Goal: Information Seeking & Learning: Learn about a topic

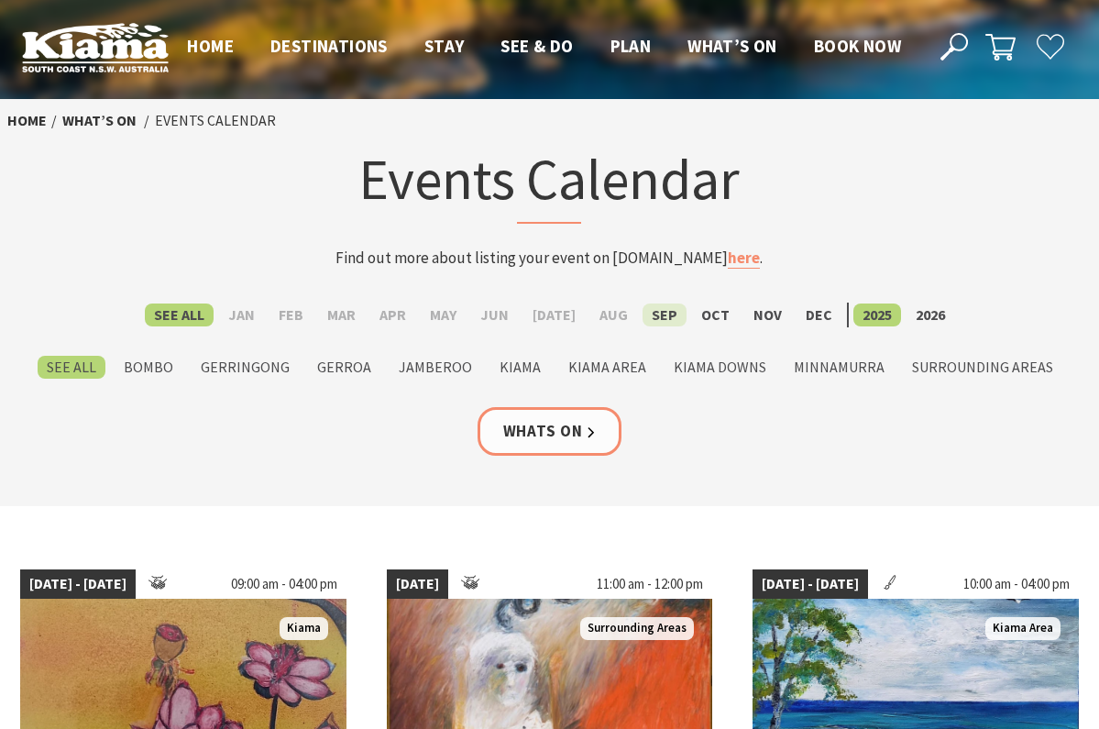
click at [651, 316] on label "Sep" at bounding box center [664, 314] width 44 height 23
click at [0, 0] on input "Sep" at bounding box center [0, 0] width 0 height 0
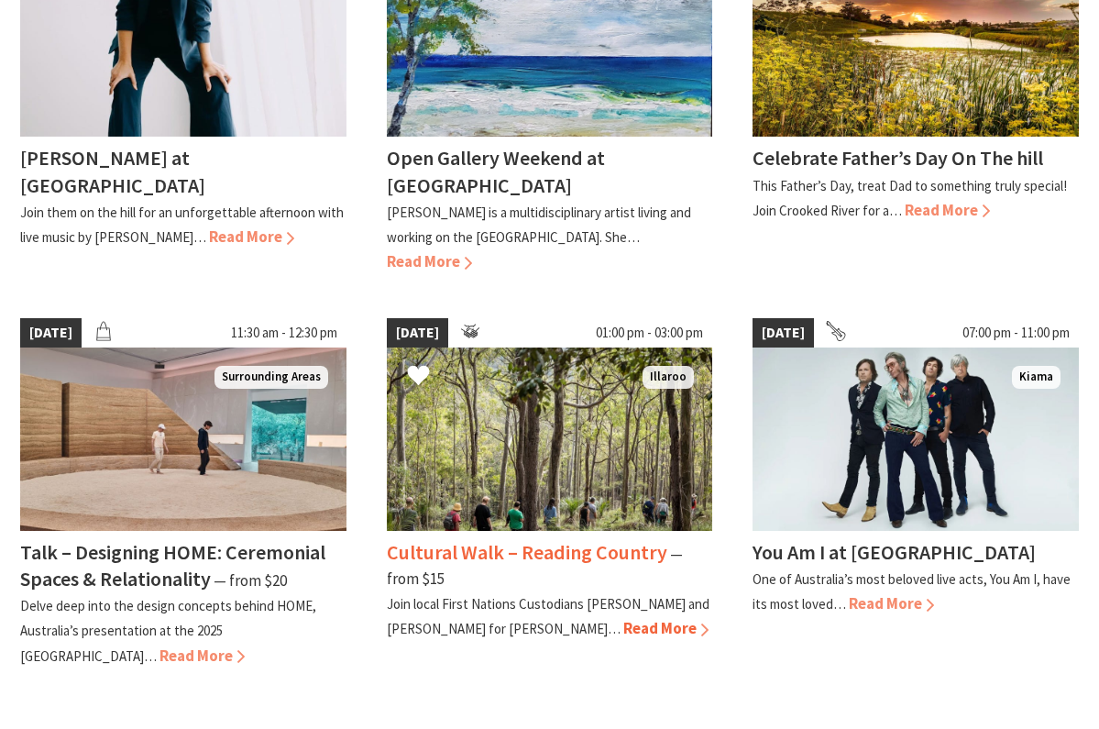
scroll to position [1464, 0]
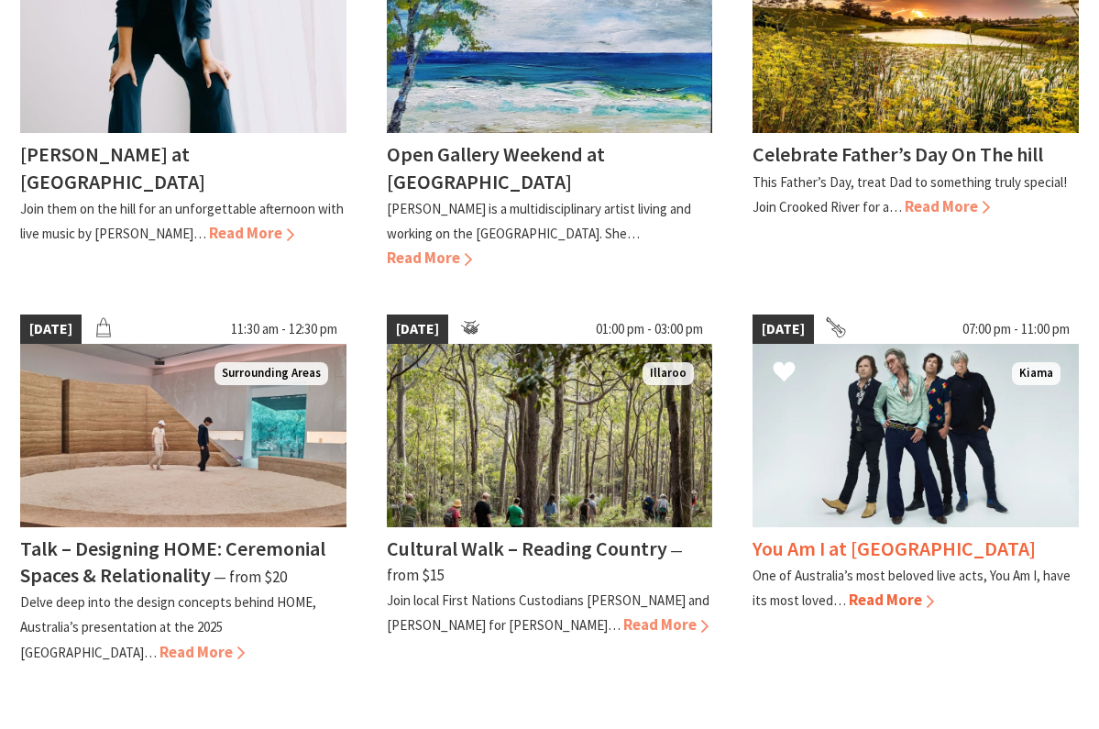
click at [872, 589] on span "Read More" at bounding box center [891, 599] width 85 height 20
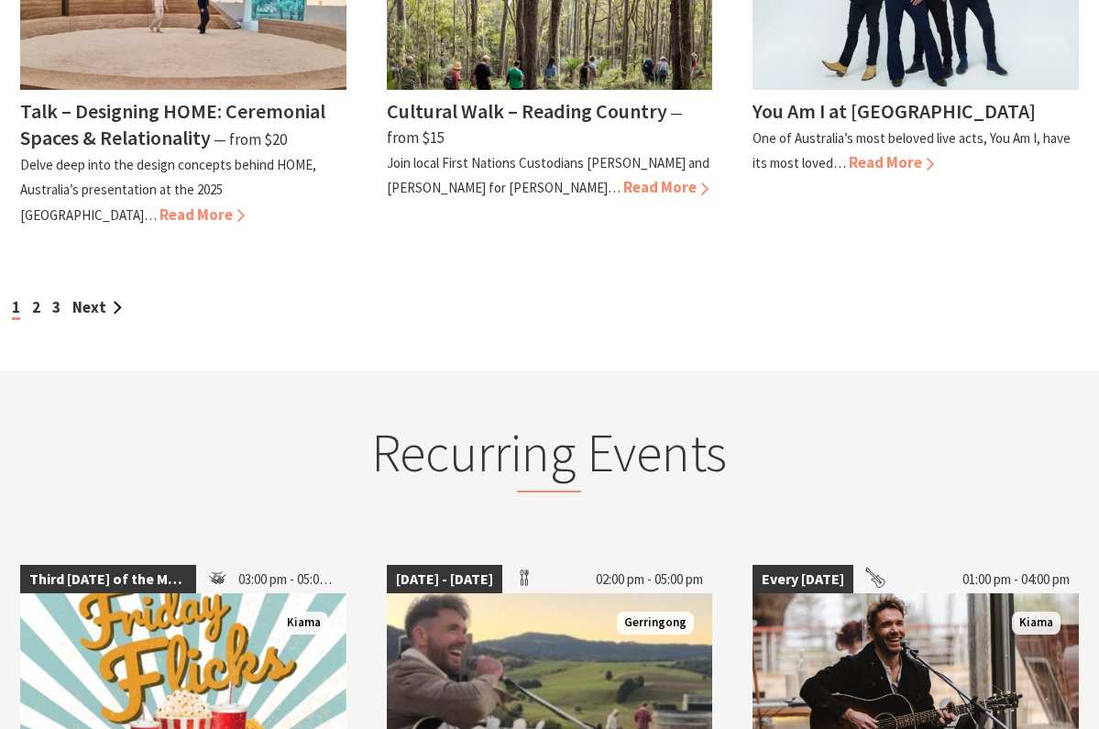
scroll to position [1902, 0]
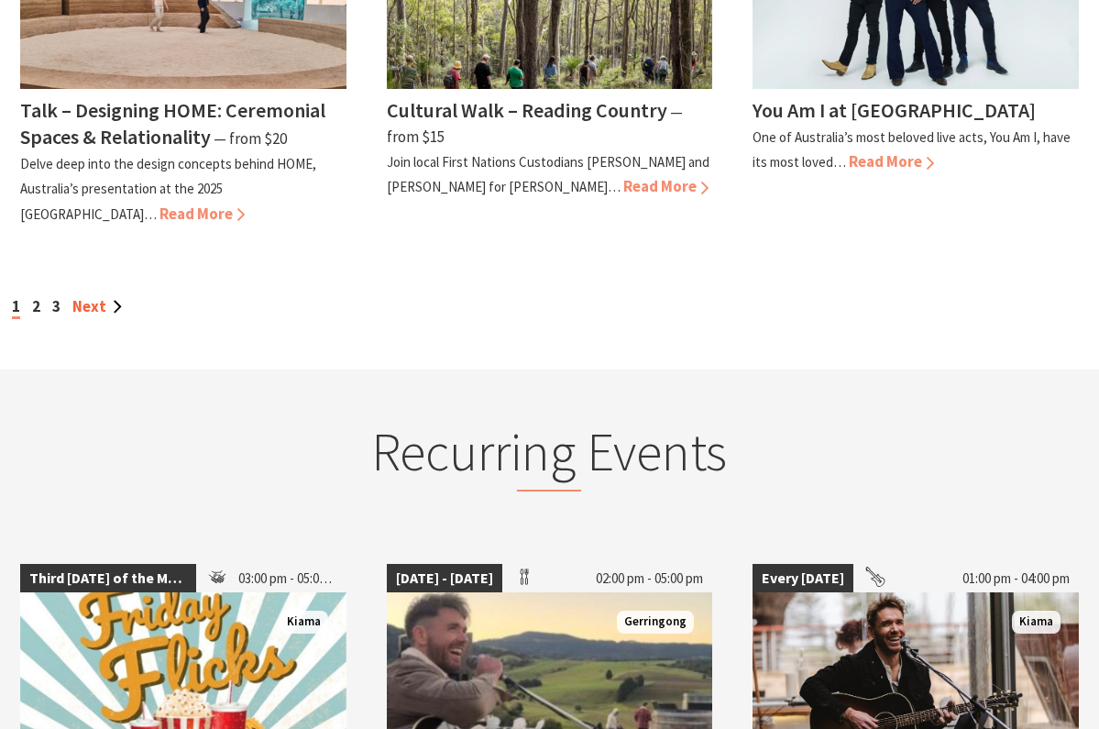
click at [85, 296] on link "Next" at bounding box center [96, 306] width 49 height 20
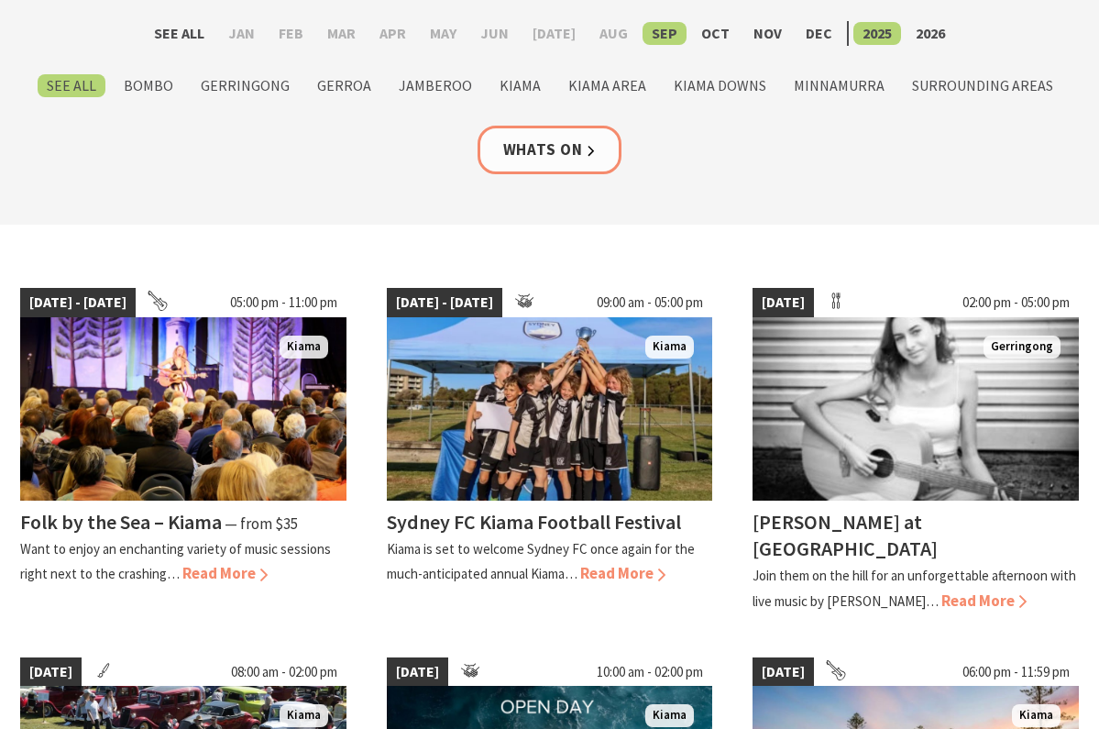
scroll to position [283, 0]
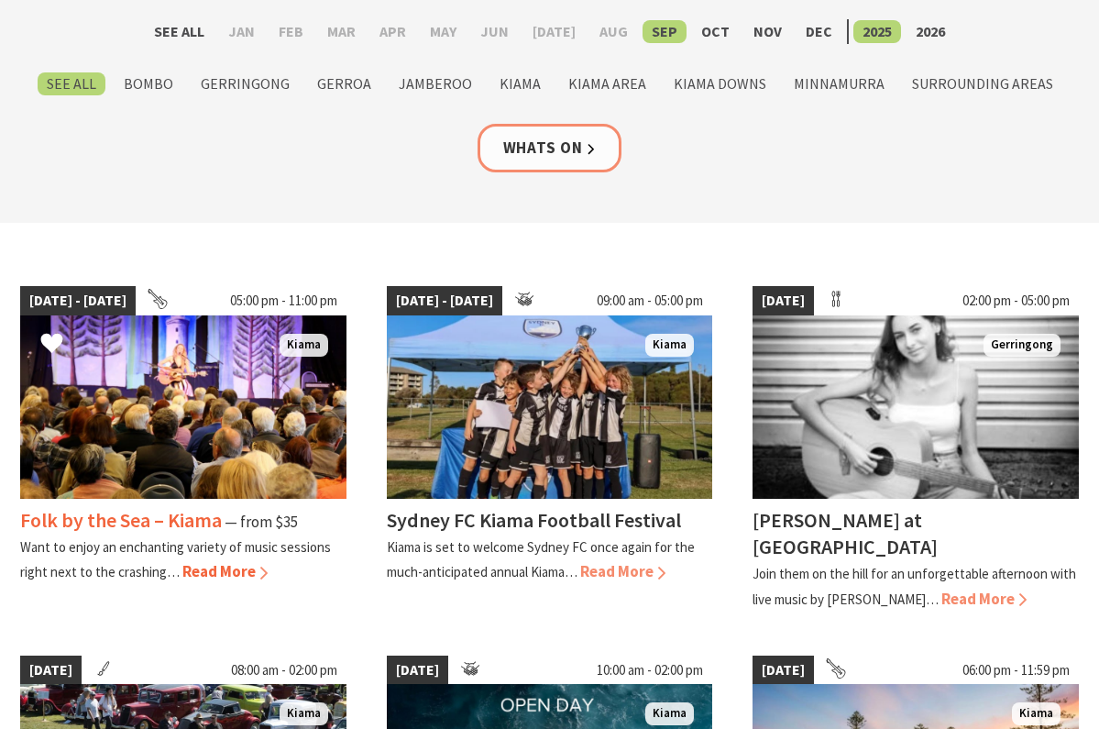
click at [236, 418] on img at bounding box center [183, 406] width 326 height 183
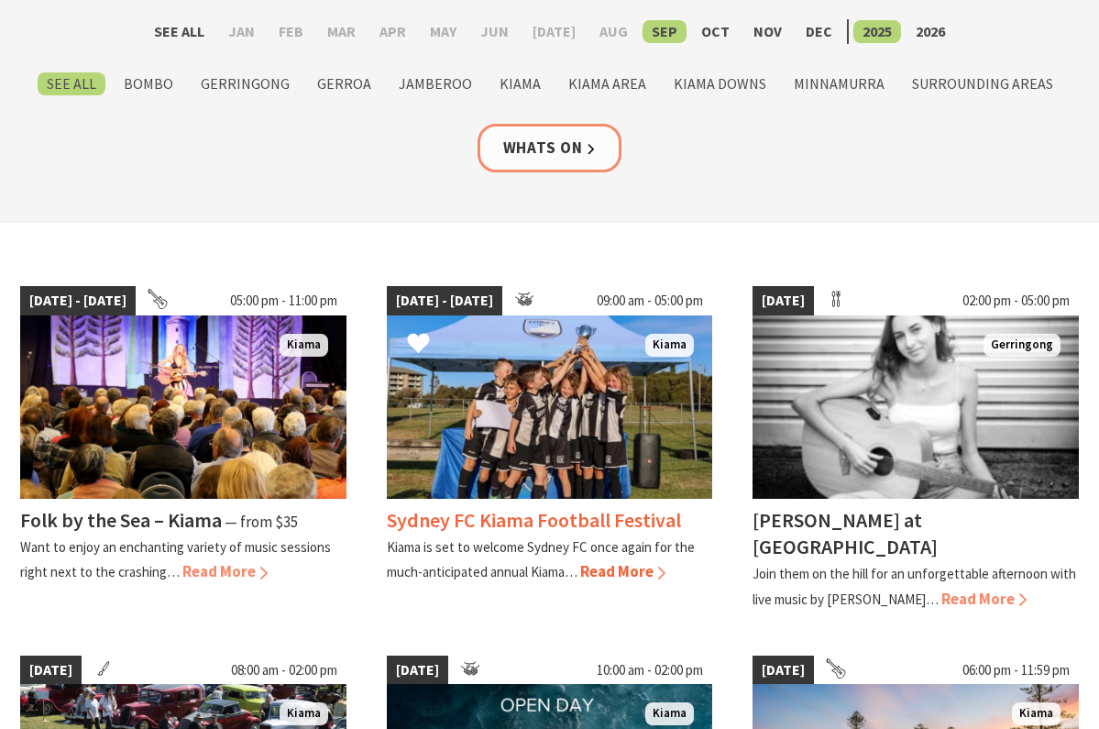
click at [459, 389] on img at bounding box center [550, 406] width 326 height 183
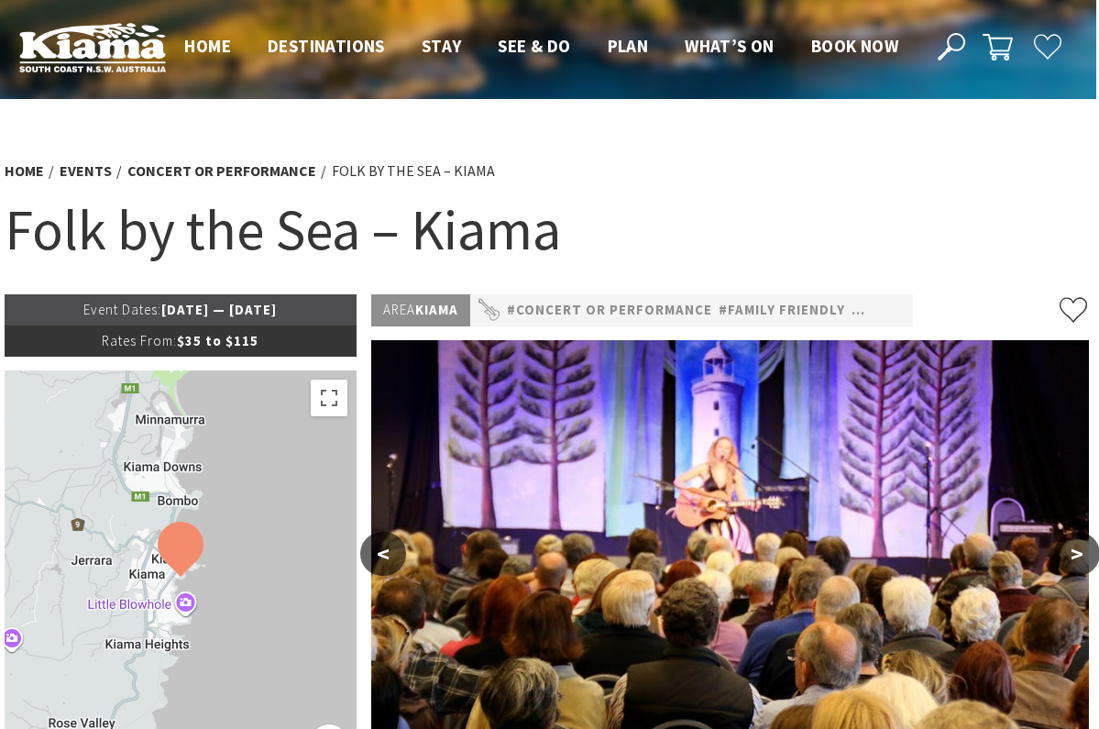
scroll to position [0, 3]
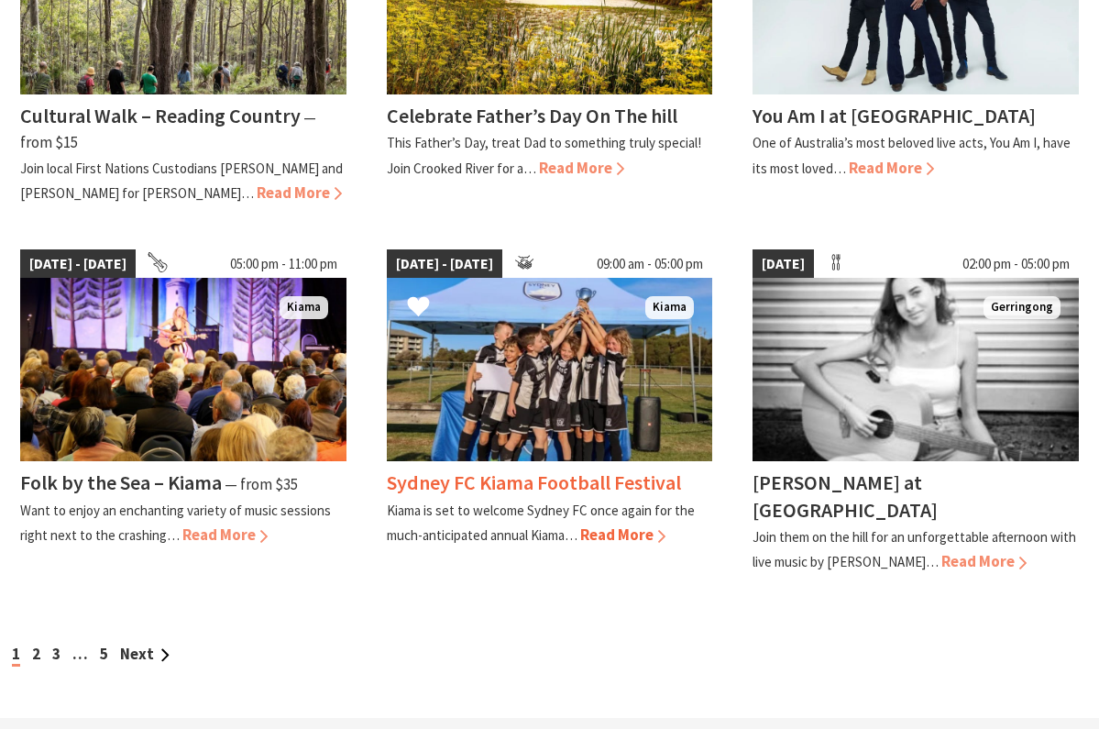
scroll to position [1477, 0]
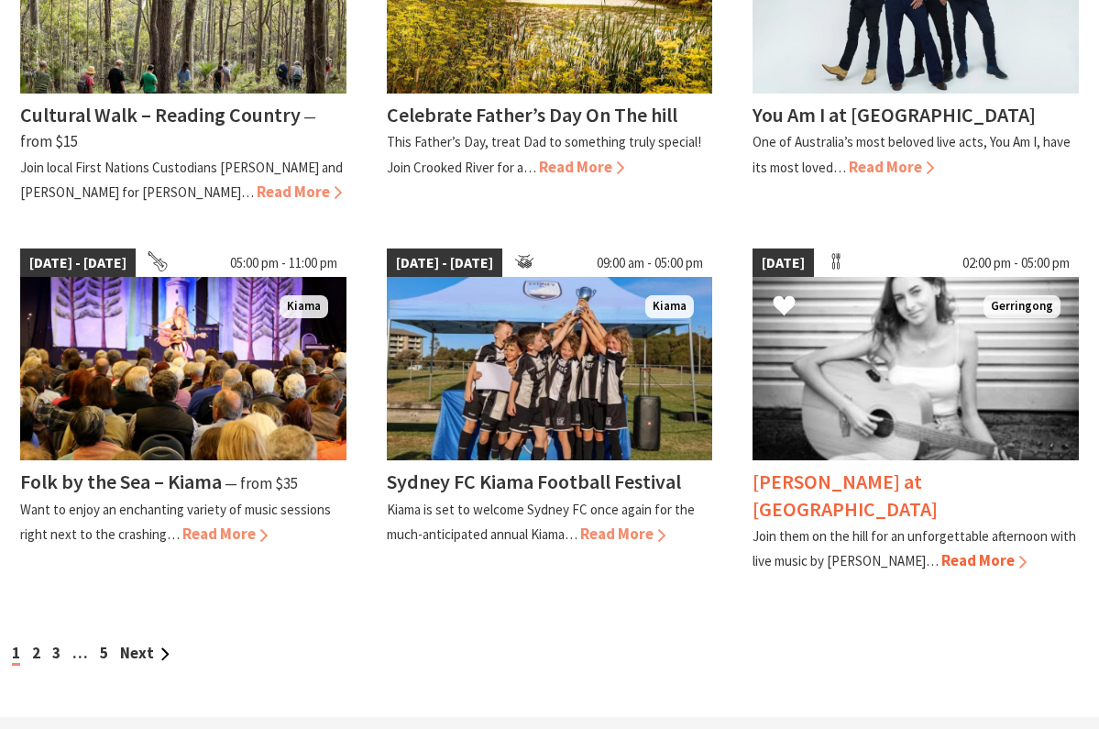
click at [882, 378] on img at bounding box center [915, 368] width 326 height 183
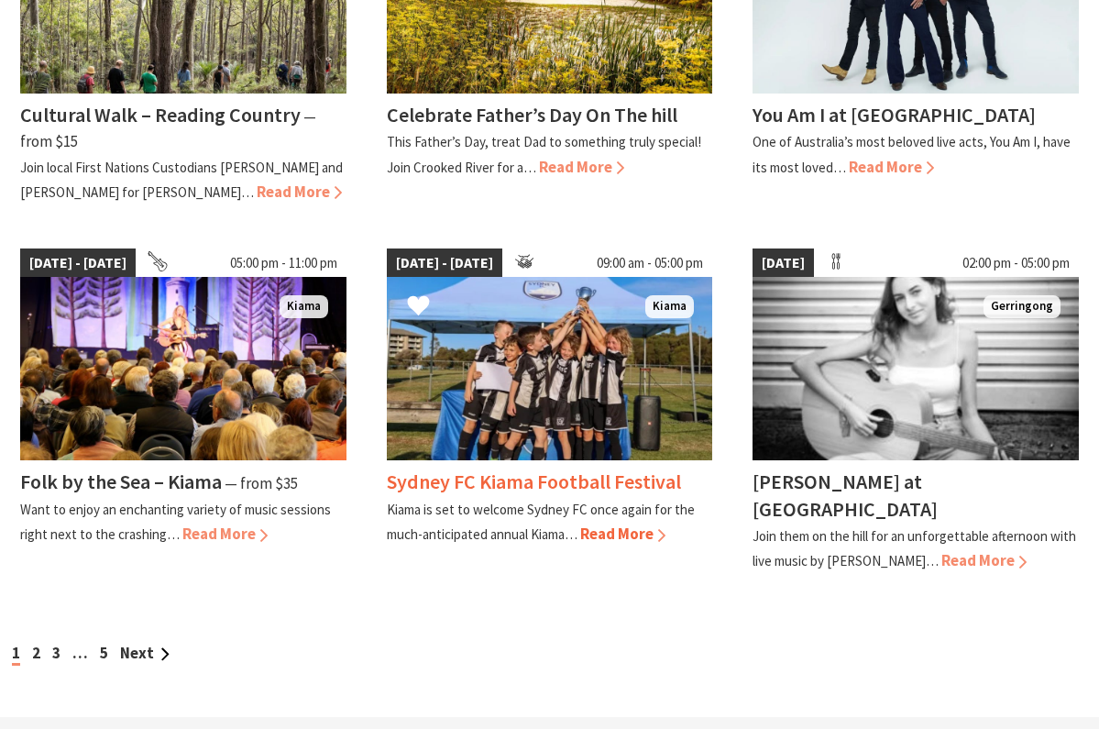
click at [591, 377] on img at bounding box center [550, 368] width 326 height 183
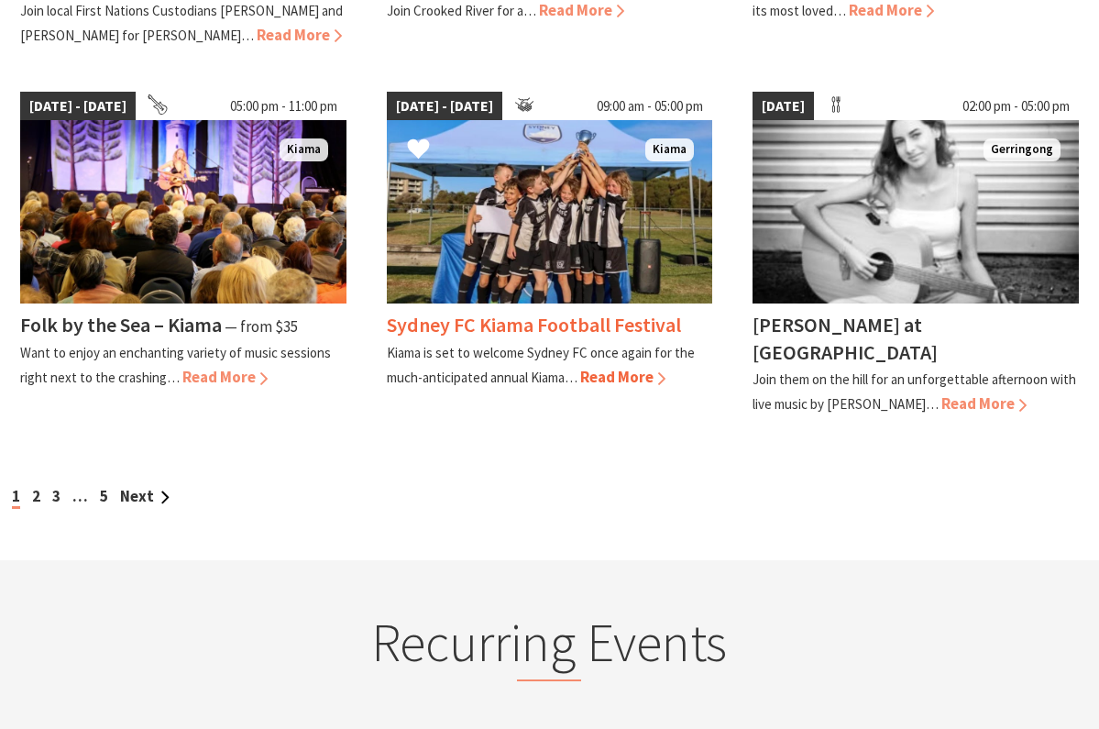
scroll to position [1637, 0]
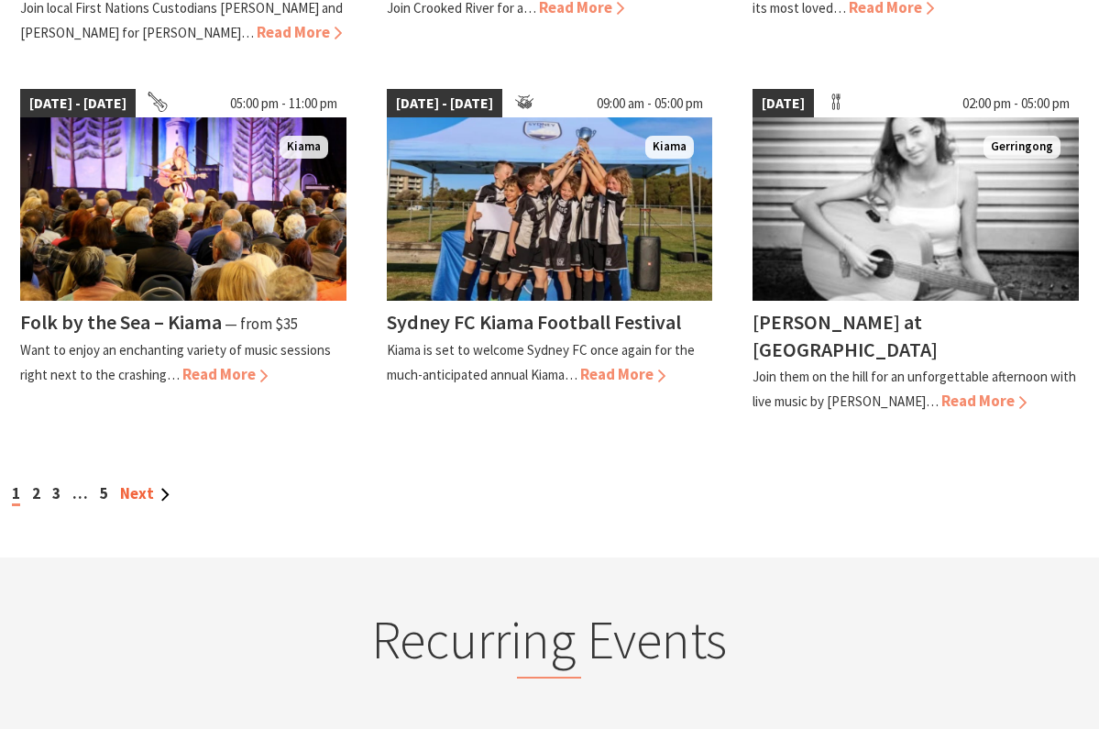
click at [142, 483] on link "Next" at bounding box center [144, 493] width 49 height 20
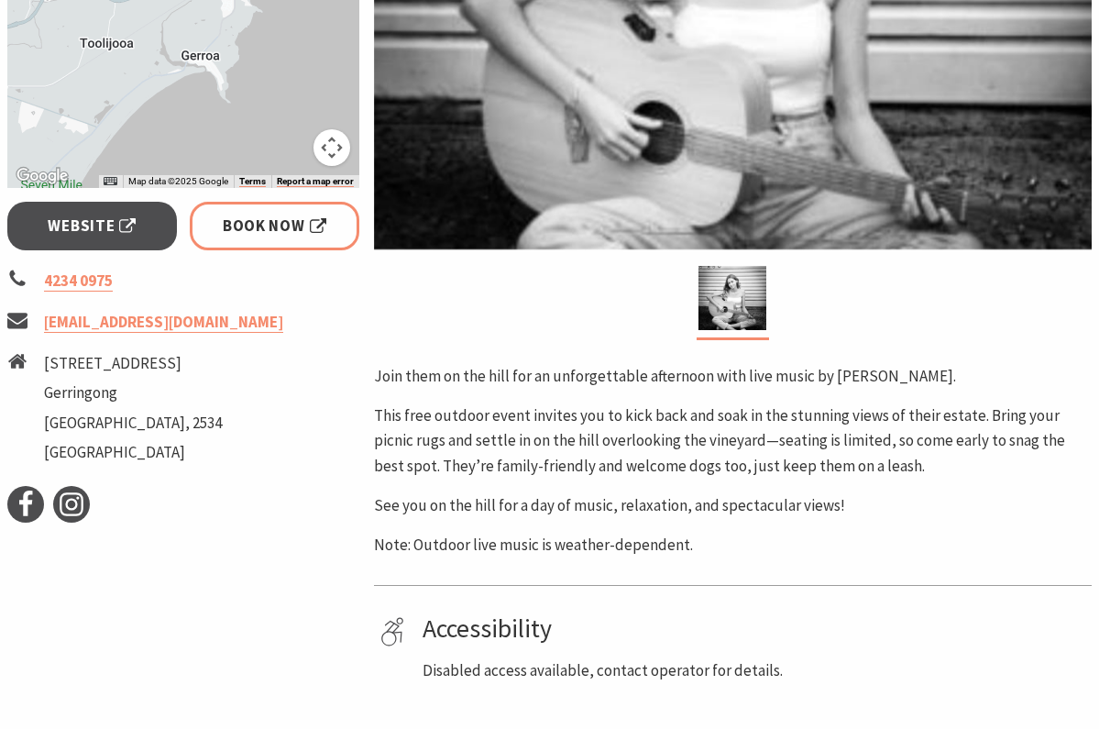
scroll to position [455, 0]
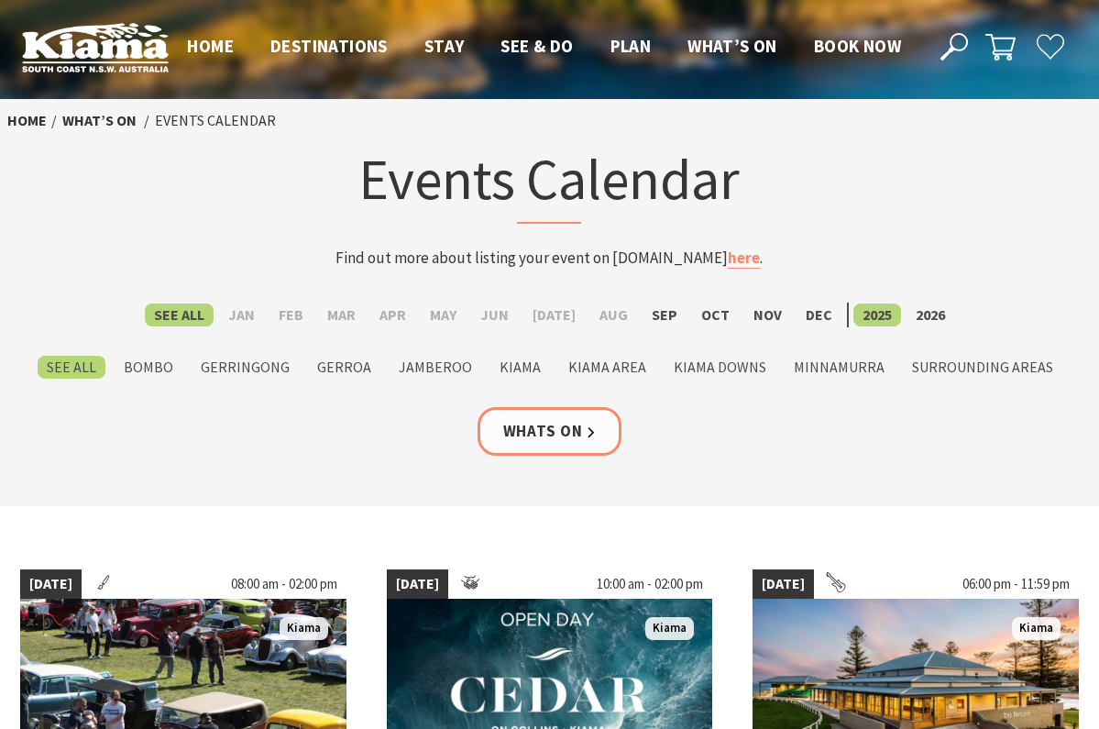
click at [181, 392] on div "See All Jan Feb Mar Apr May Jun [DATE] Aug Sep Oct Nov [DATE] 2026 See All Bomb…" at bounding box center [549, 354] width 1099 height 104
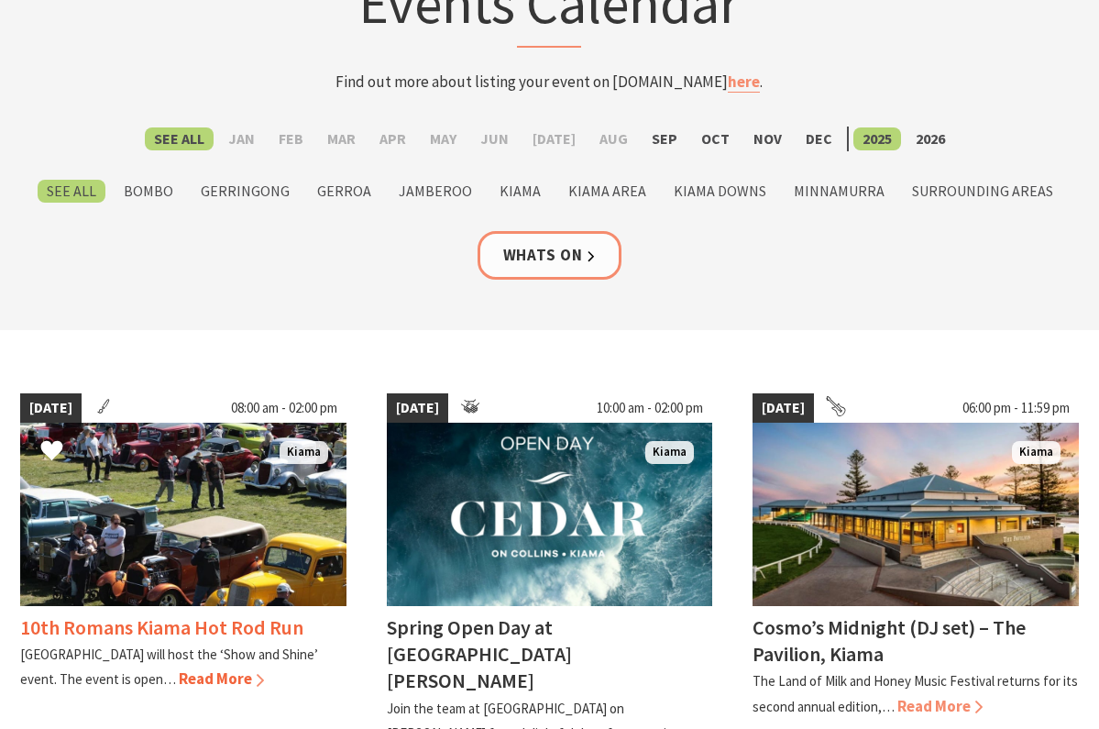
scroll to position [195, 0]
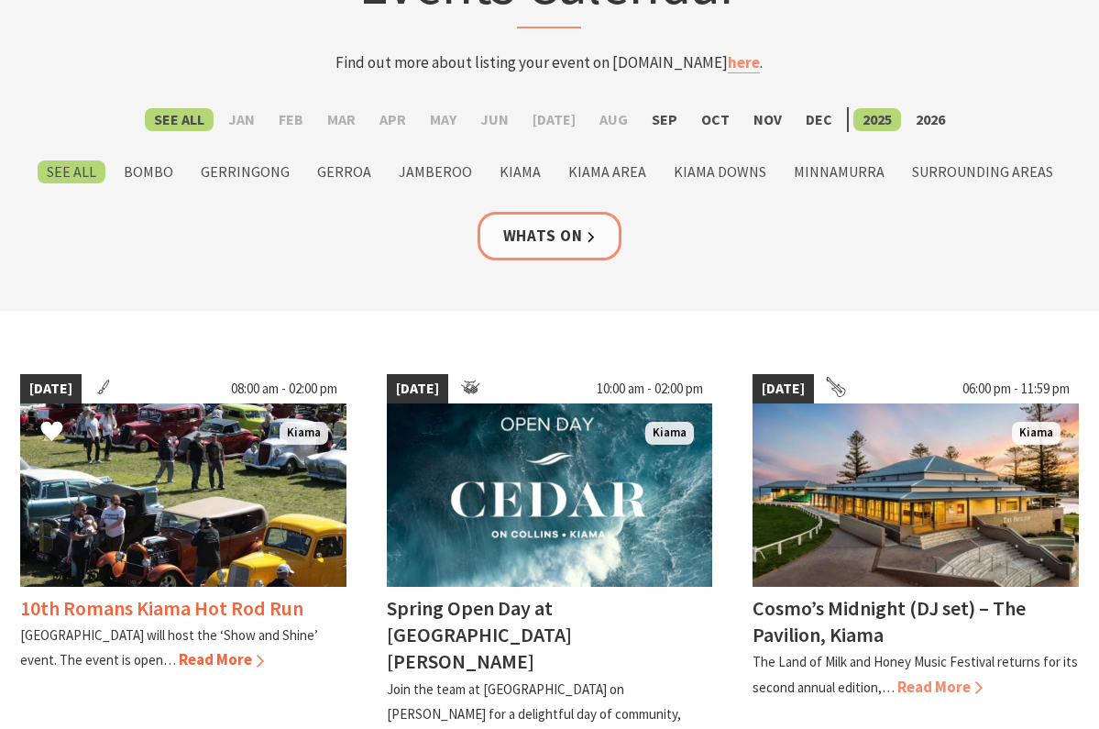
click at [163, 488] on img at bounding box center [183, 494] width 326 height 183
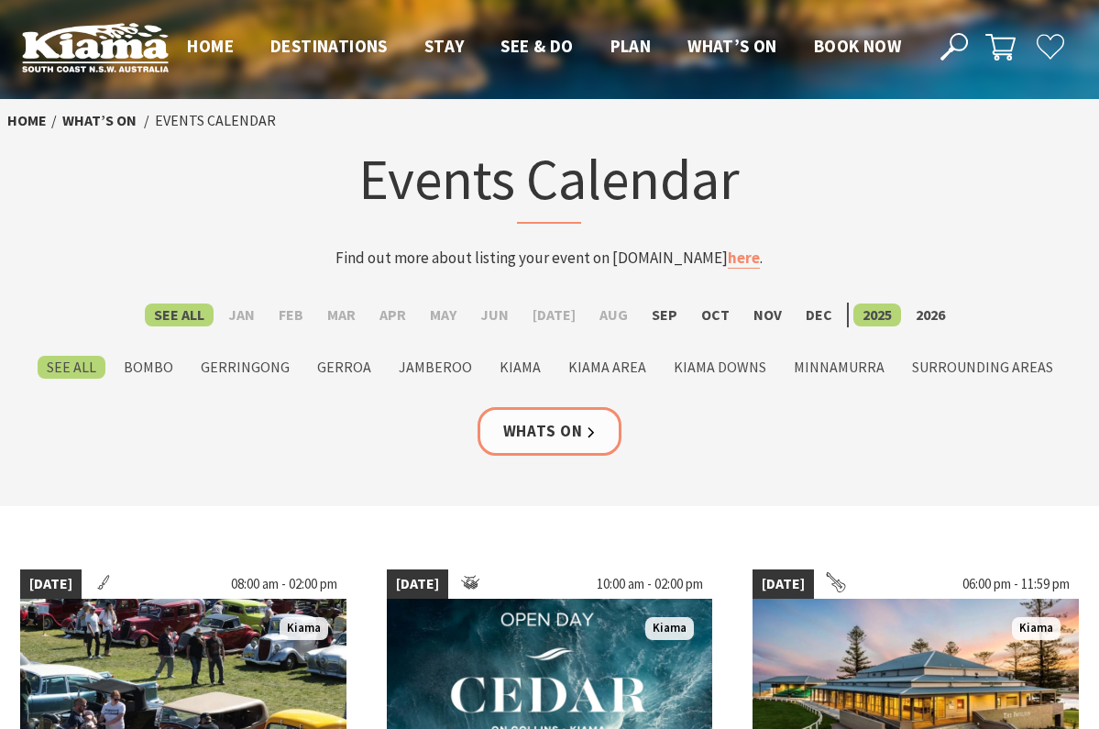
scroll to position [0, 0]
click at [680, 472] on section "Home What’s On Events Calendar Events Calendar Find out more about listing your…" at bounding box center [549, 302] width 1099 height 407
